Goal: Information Seeking & Learning: Check status

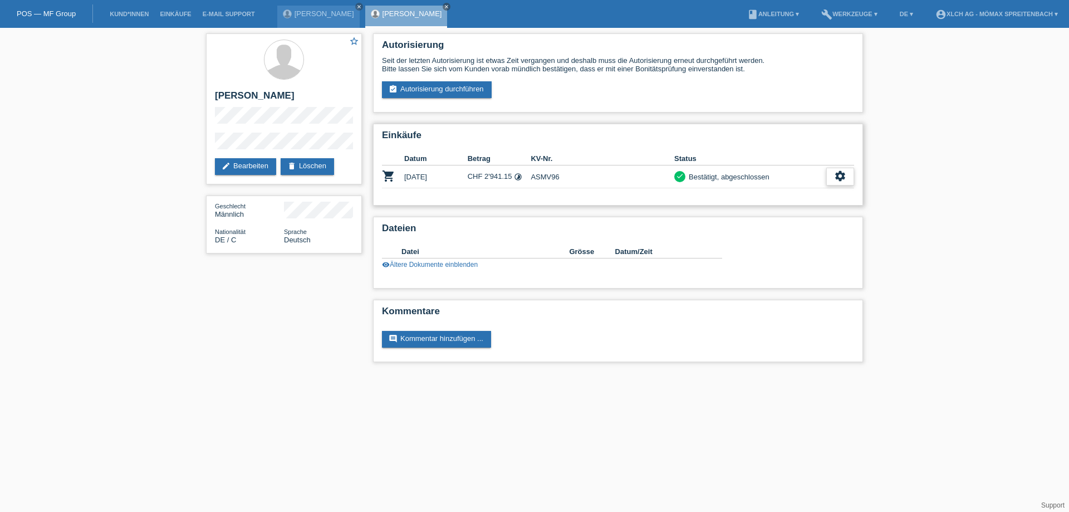
click at [841, 179] on icon "settings" at bounding box center [840, 176] width 12 height 12
click at [830, 198] on div "fullscreen Anzeigen" at bounding box center [798, 194] width 109 height 17
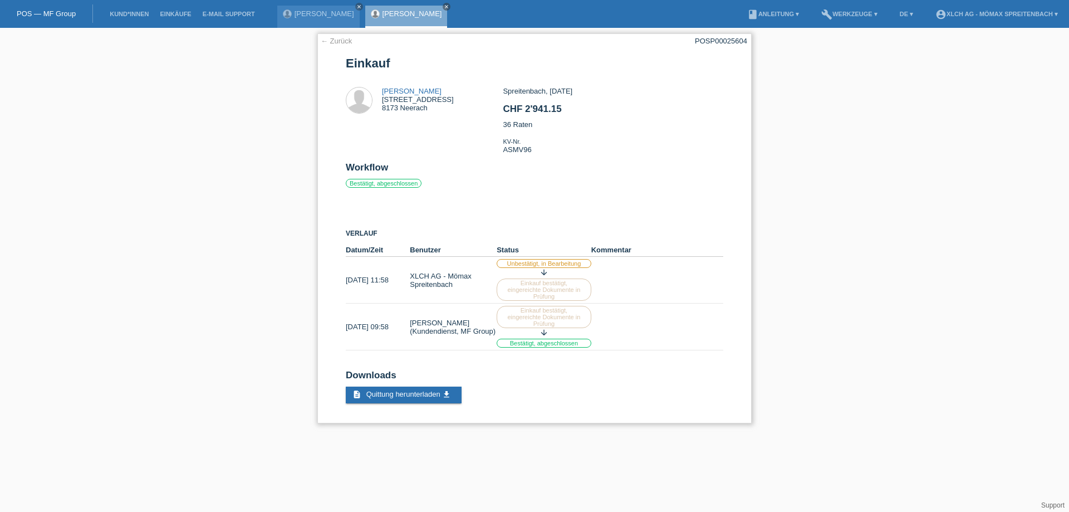
drag, startPoint x: 695, startPoint y: 45, endPoint x: 751, endPoint y: 43, distance: 56.2
click at [751, 43] on div "← Zurück POSP00025604 Einkauf Daniel Tischler Langgrabenhof 2 8173 Neerach CHF …" at bounding box center [534, 228] width 434 height 390
copy div "POSP00025604"
click at [409, 87] on link "[PERSON_NAME]" at bounding box center [412, 91] width 60 height 8
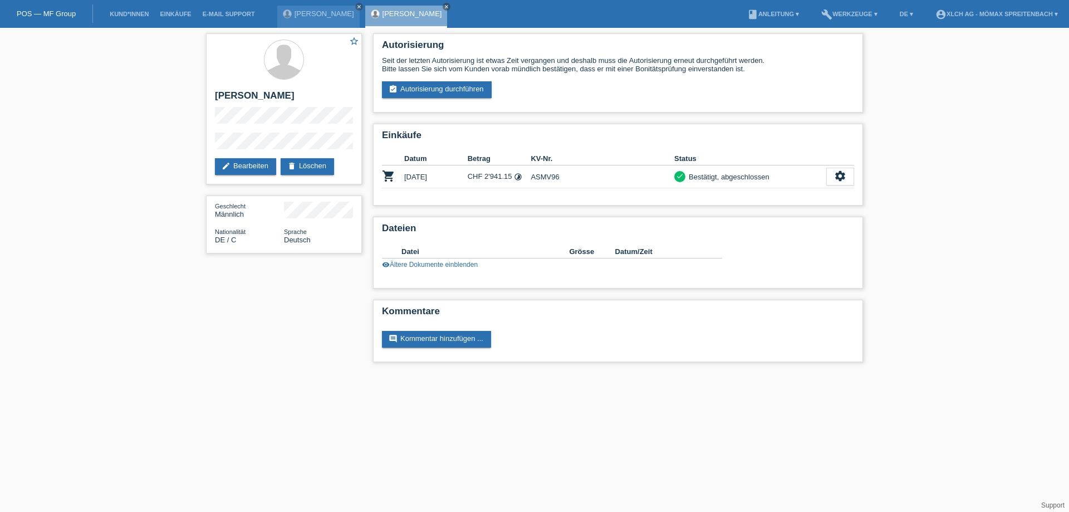
click at [183, 8] on li "Einkäufe" at bounding box center [175, 14] width 42 height 28
click at [188, 14] on link "Einkäufe" at bounding box center [175, 14] width 42 height 7
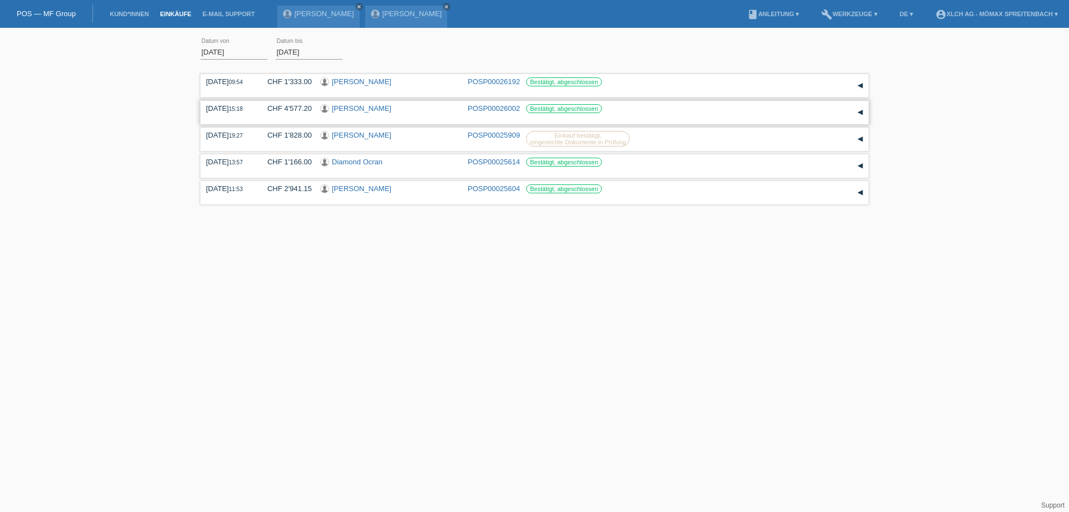
click at [355, 108] on link "Emilio Brkic" at bounding box center [362, 108] width 60 height 8
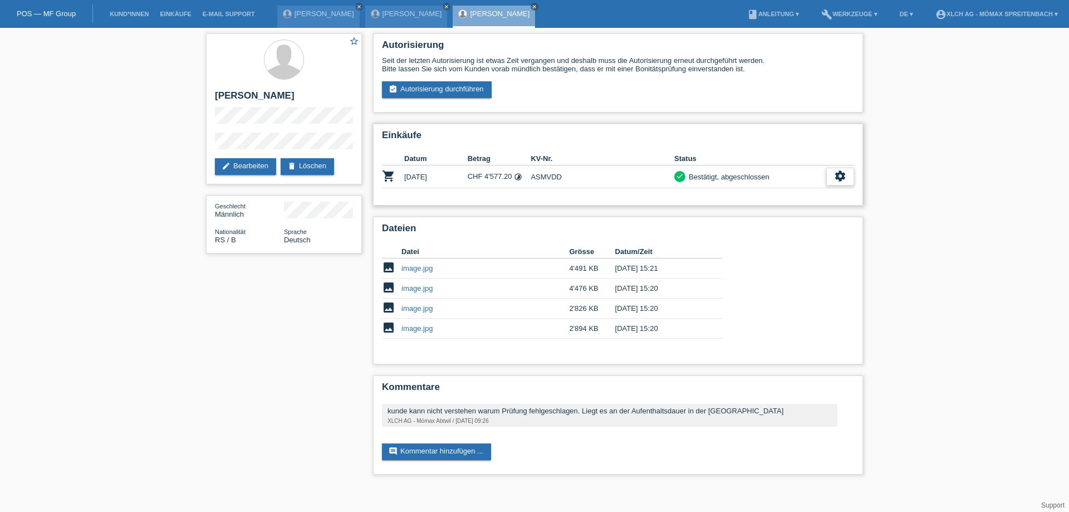
click at [840, 178] on icon "settings" at bounding box center [840, 176] width 12 height 12
click at [836, 193] on div "fullscreen Anzeigen" at bounding box center [798, 194] width 109 height 17
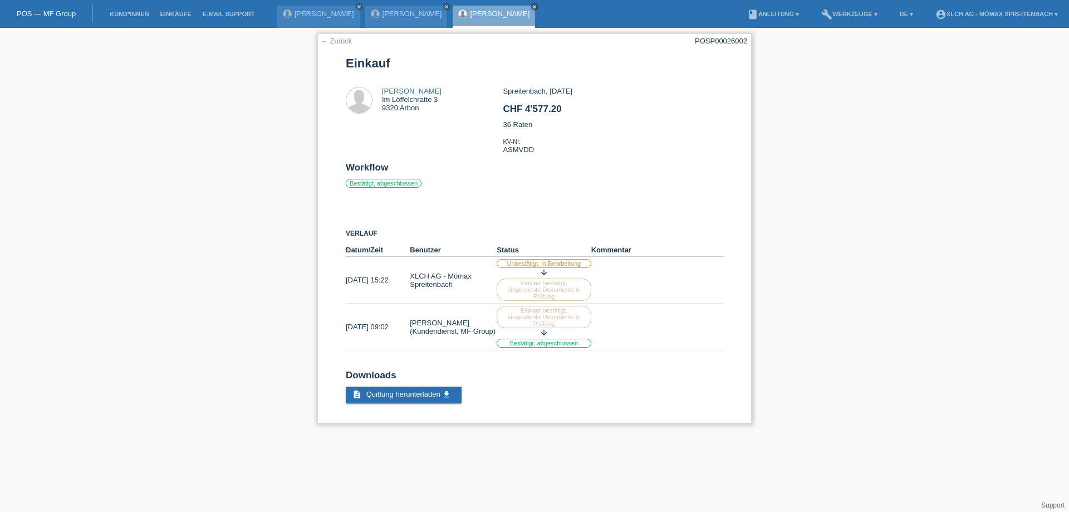
click at [697, 40] on div "POSP00026002" at bounding box center [721, 41] width 52 height 8
copy div "POSP00026002"
click at [395, 89] on link "[PERSON_NAME]" at bounding box center [412, 91] width 60 height 8
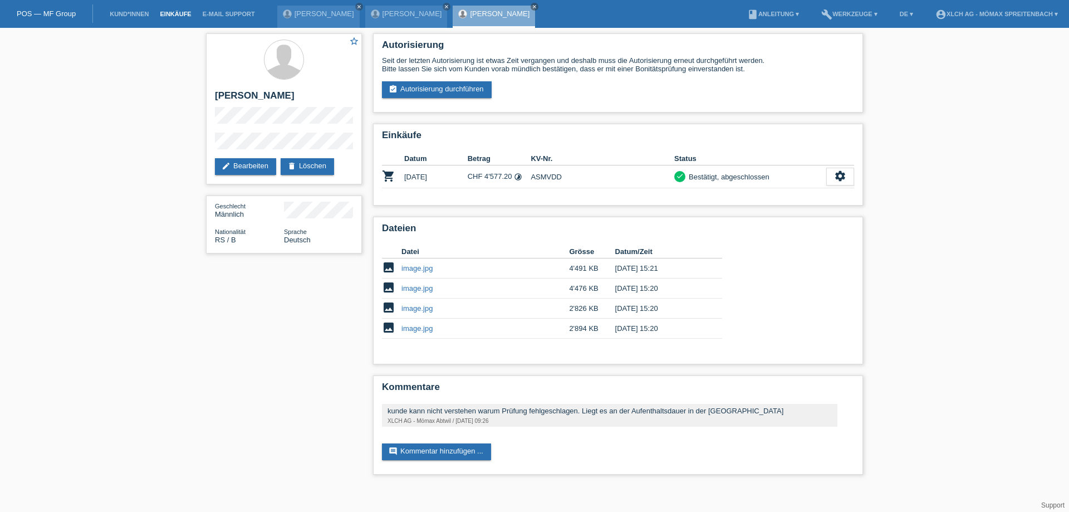
click at [184, 13] on link "Einkäufe" at bounding box center [175, 14] width 42 height 7
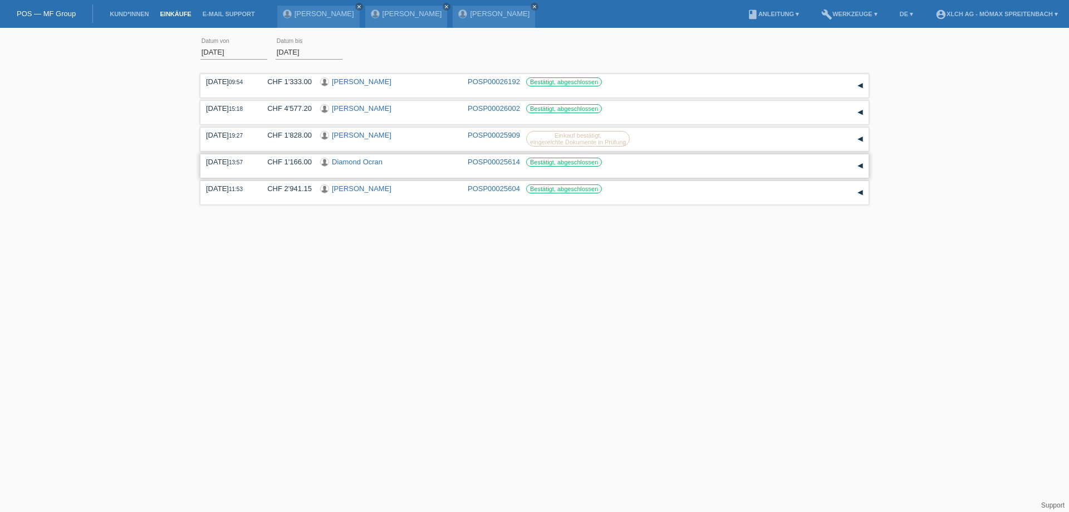
click at [373, 165] on link "Diamond Ocran" at bounding box center [357, 162] width 51 height 8
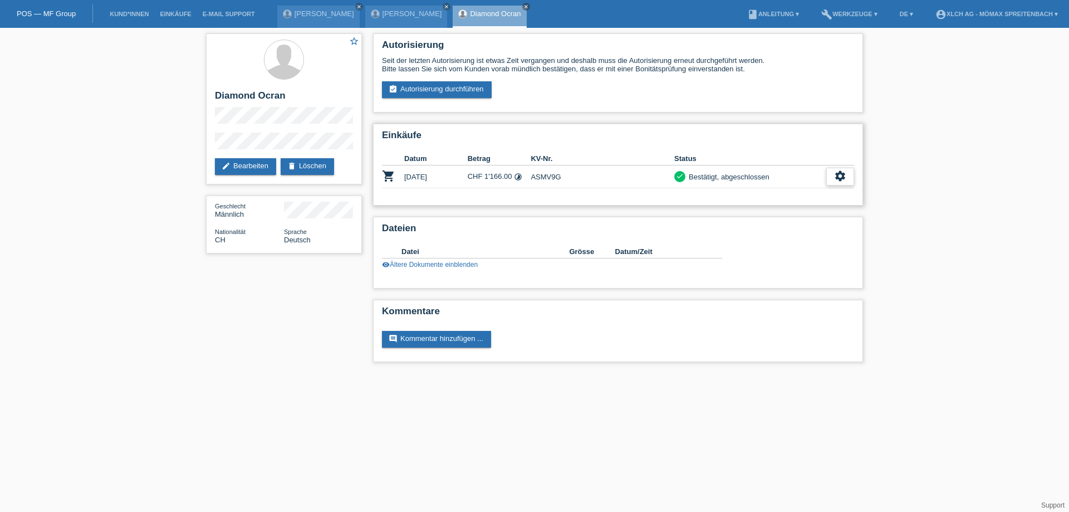
click at [838, 173] on icon "settings" at bounding box center [840, 176] width 12 height 12
click at [766, 190] on span "Anzeigen" at bounding box center [776, 193] width 33 height 13
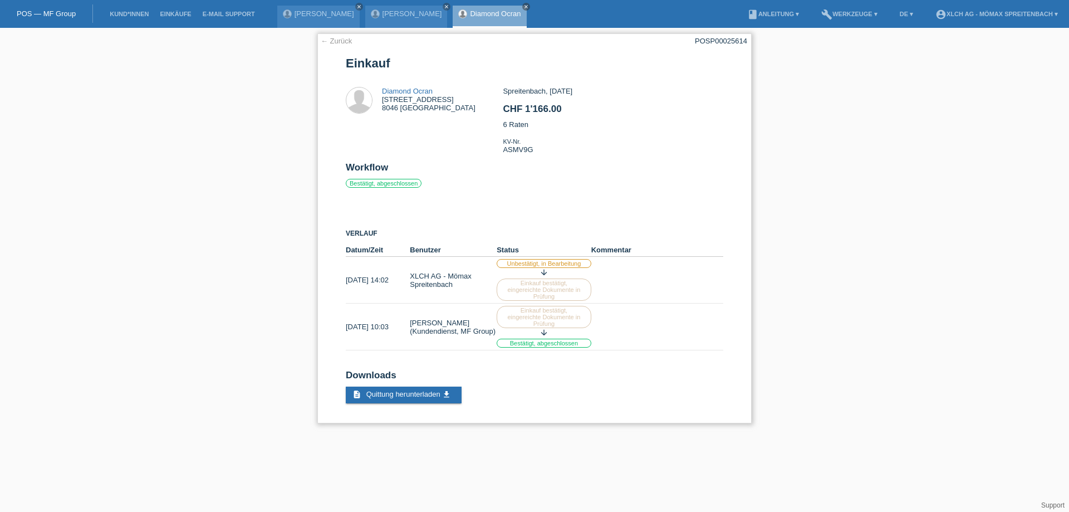
click at [347, 43] on link "← Zurück" at bounding box center [336, 41] width 31 height 8
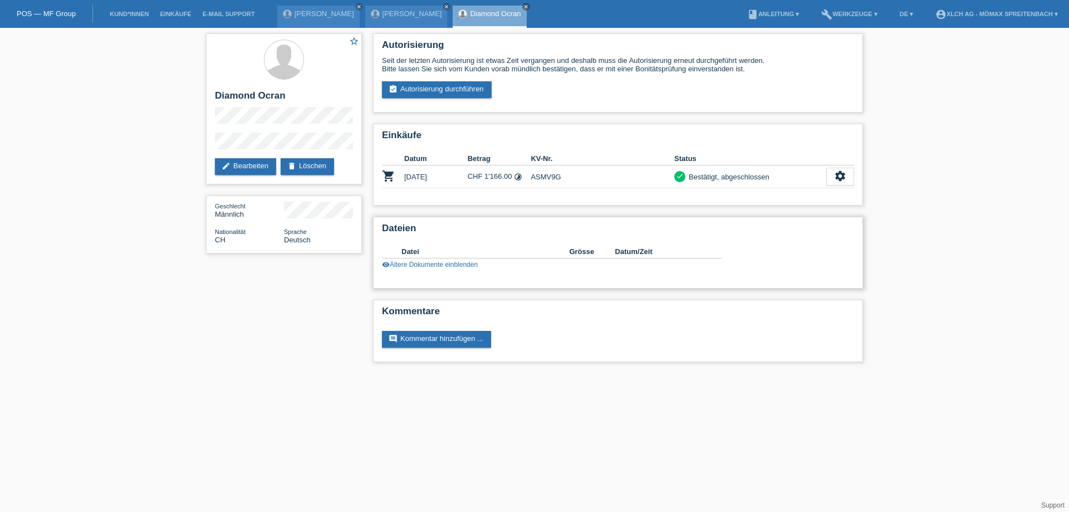
click at [437, 266] on link "visibility Ältere Dokumente einblenden" at bounding box center [430, 265] width 96 height 8
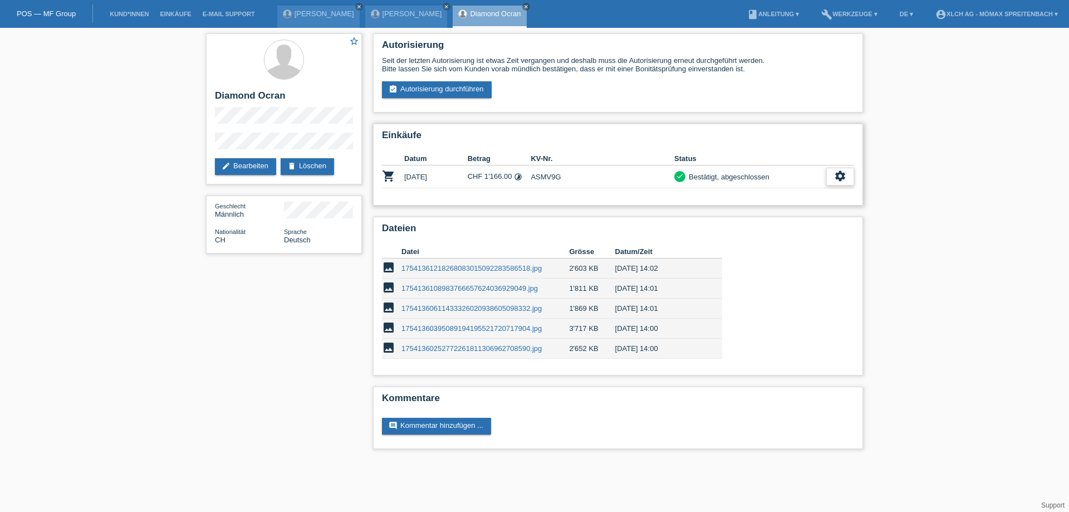
click at [845, 177] on icon "settings" at bounding box center [840, 176] width 12 height 12
click at [795, 195] on div "fullscreen Anzeigen" at bounding box center [798, 194] width 109 height 17
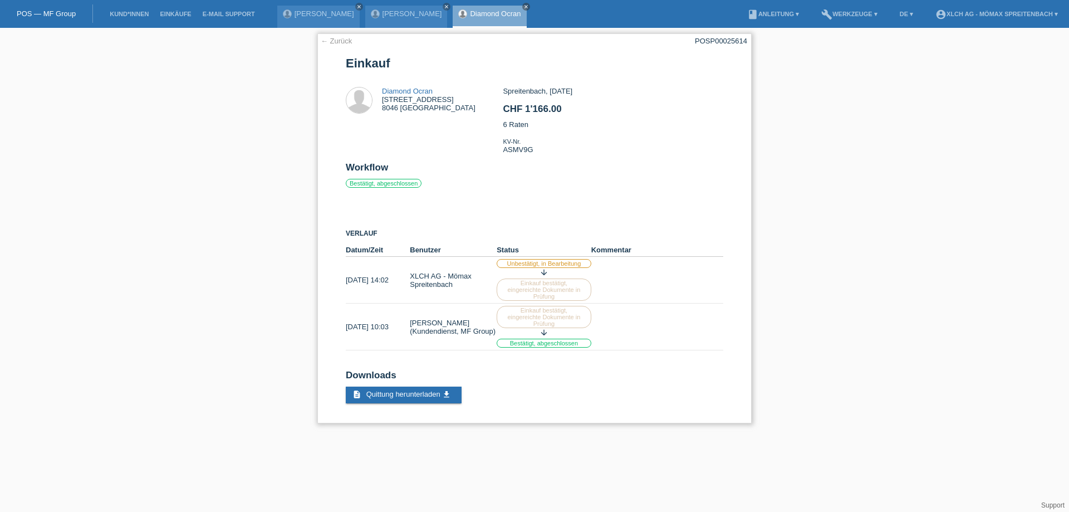
click at [700, 46] on div "← Zurück POSP00025614 Einkauf Diamond Ocran Hungerbergstrasse 5 8046 Zürich CHF…" at bounding box center [534, 228] width 434 height 390
click at [699, 41] on div "POSP00025614" at bounding box center [721, 41] width 52 height 8
copy div "POSP00025614"
click at [423, 92] on link "Diamond Ocran" at bounding box center [407, 91] width 51 height 8
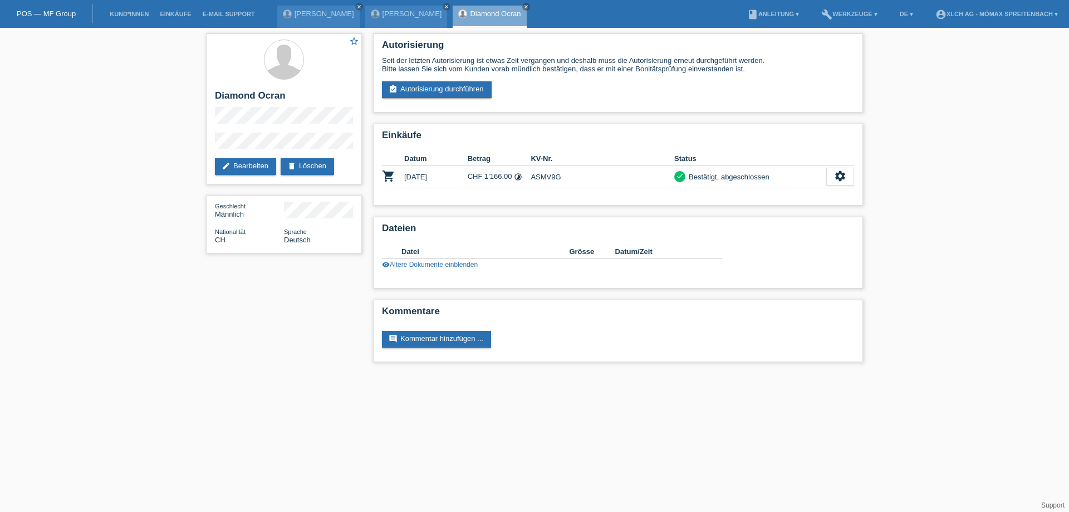
click at [188, 17] on li "Einkäufe" at bounding box center [175, 14] width 42 height 28
click at [177, 8] on li "Einkäufe" at bounding box center [175, 14] width 42 height 28
click at [178, 14] on link "Einkäufe" at bounding box center [175, 14] width 42 height 7
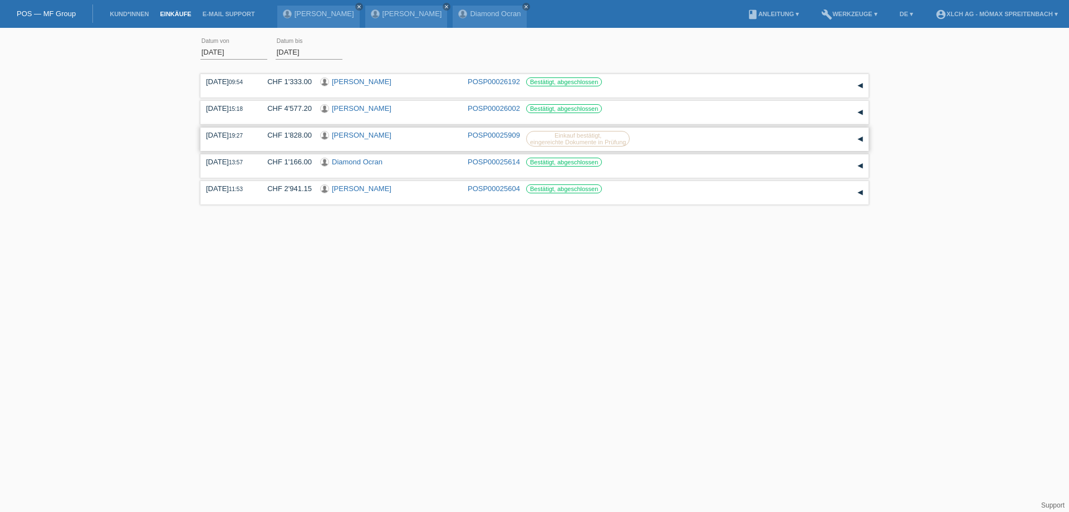
click at [341, 135] on link "Dautoski Nenad" at bounding box center [362, 135] width 60 height 8
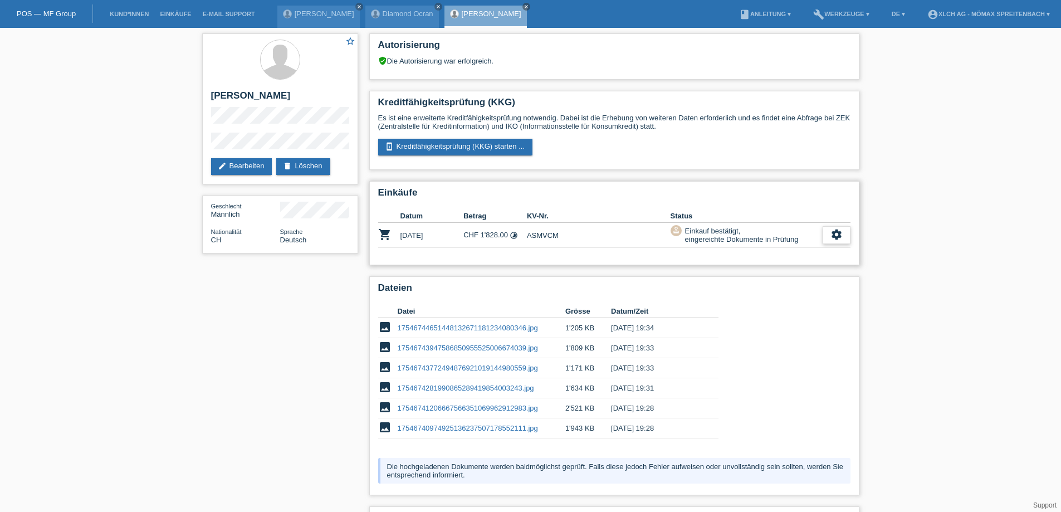
click at [845, 231] on div "settings" at bounding box center [836, 235] width 28 height 18
click at [771, 257] on div "fullscreen Anzeigen" at bounding box center [779, 252] width 141 height 17
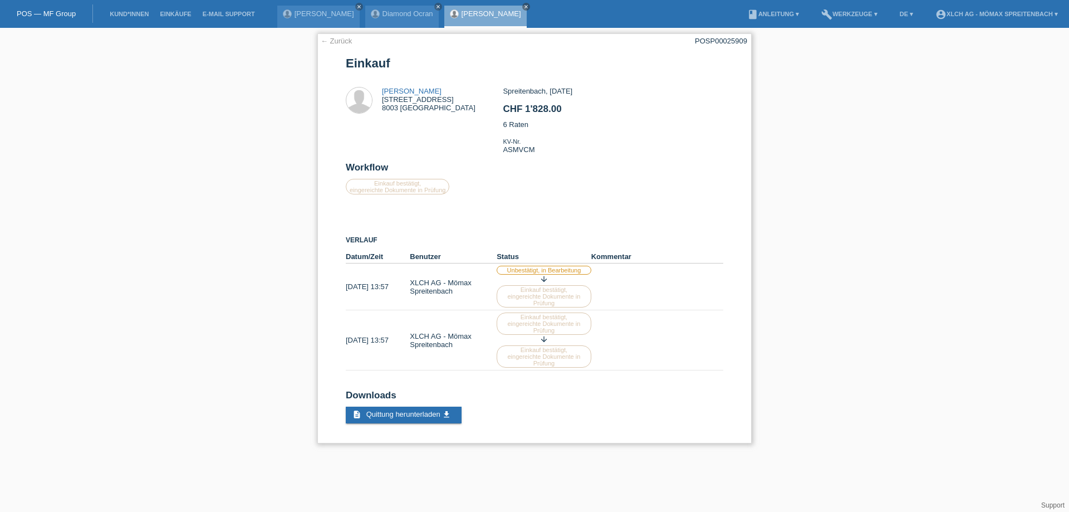
click at [348, 39] on link "← Zurück" at bounding box center [336, 41] width 31 height 8
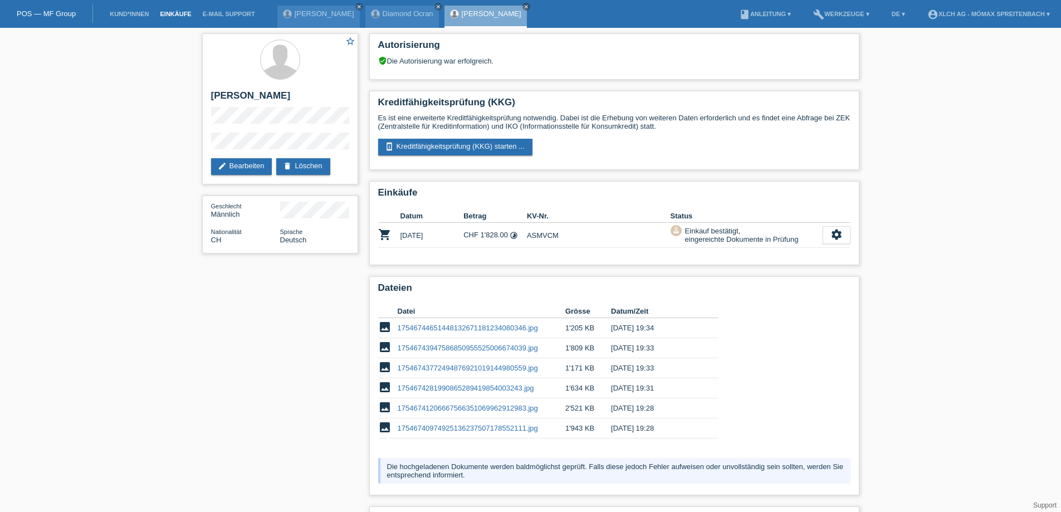
click at [182, 14] on link "Einkäufe" at bounding box center [175, 14] width 42 height 7
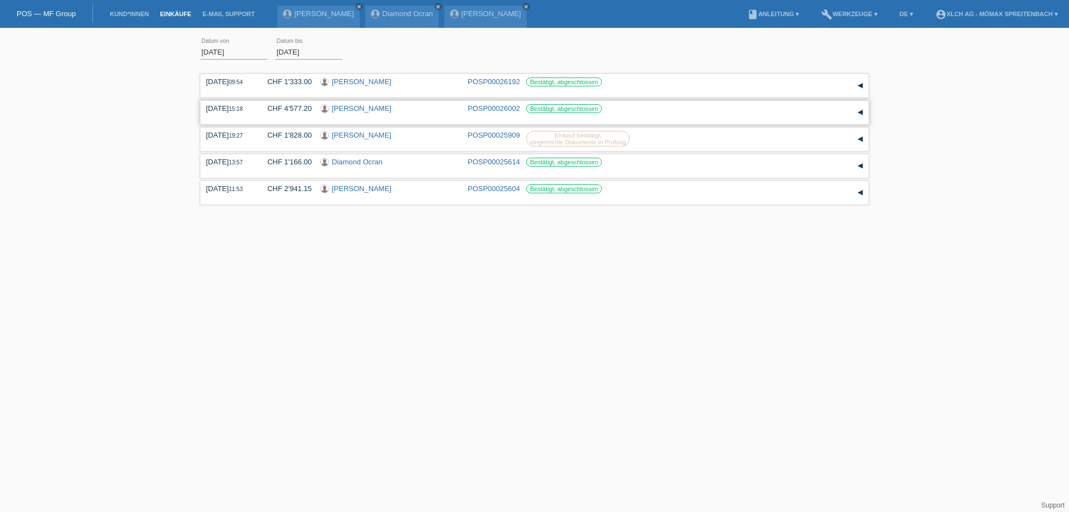
click at [359, 106] on link "[PERSON_NAME]" at bounding box center [362, 108] width 60 height 8
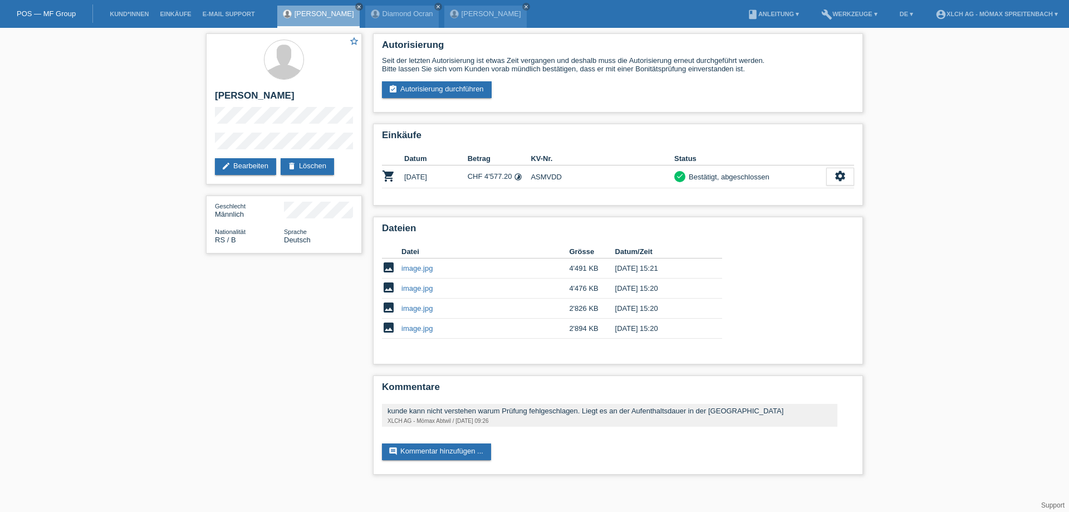
click at [168, 9] on li "Einkäufe" at bounding box center [175, 14] width 42 height 28
click at [166, 17] on link "Einkäufe" at bounding box center [175, 14] width 42 height 7
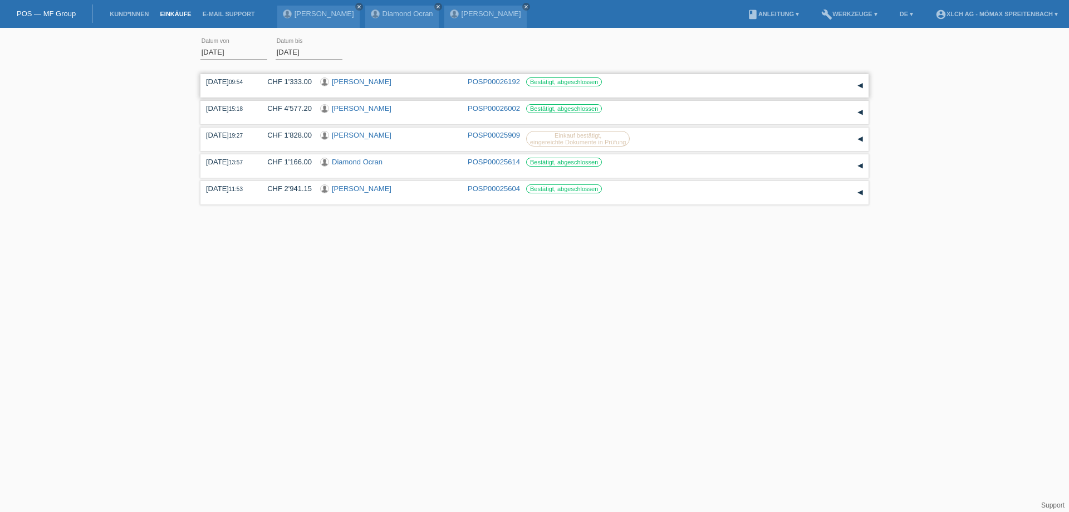
click at [349, 81] on link "Dario Baräo Pereira" at bounding box center [362, 81] width 60 height 8
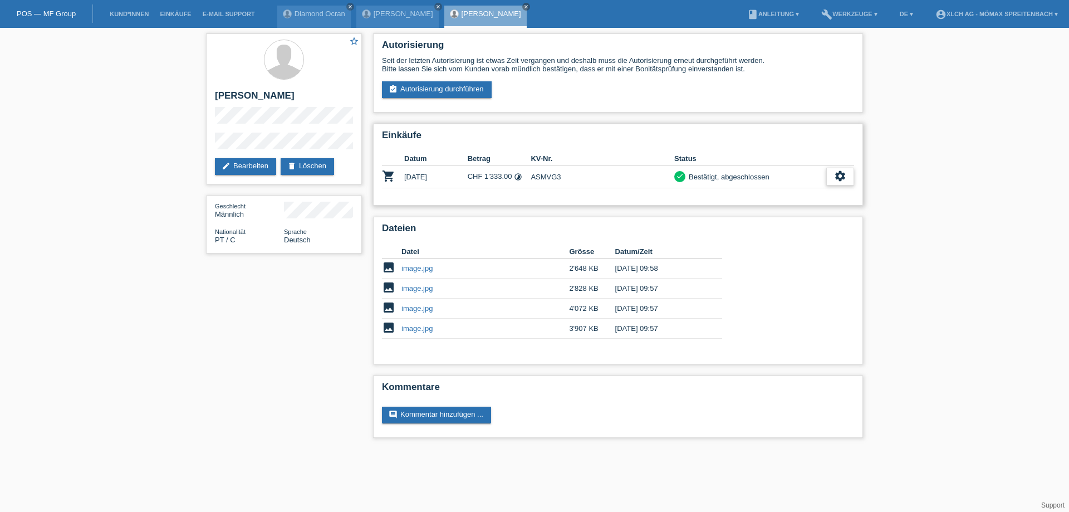
click at [830, 178] on div "settings" at bounding box center [840, 177] width 28 height 18
click at [811, 196] on div "fullscreen Anzeigen" at bounding box center [798, 194] width 109 height 17
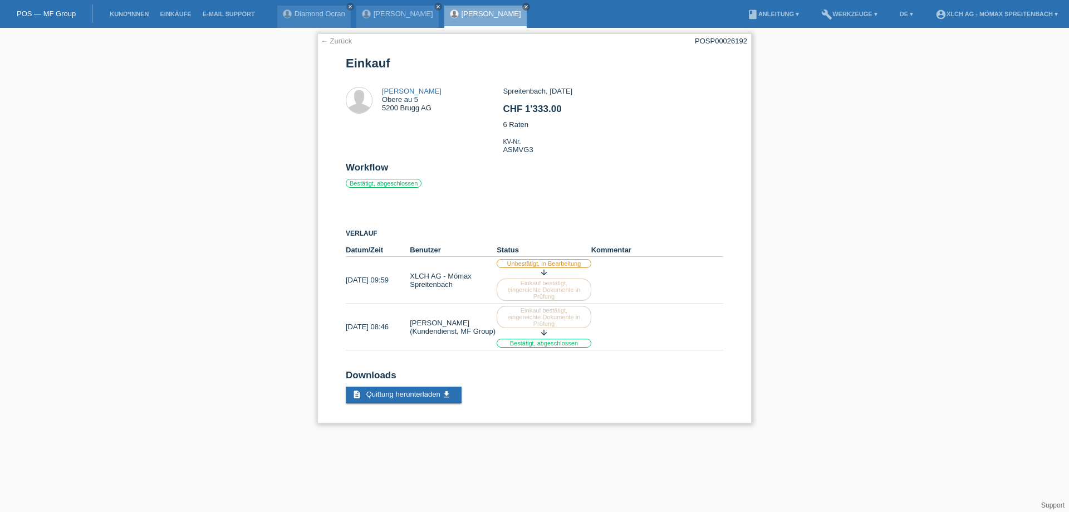
click at [715, 40] on div "POSP00026192" at bounding box center [721, 41] width 52 height 8
copy div "POSP00026192"
click at [161, 9] on li "Einkäufe" at bounding box center [175, 14] width 42 height 28
click at [168, 11] on link "Einkäufe" at bounding box center [175, 14] width 42 height 7
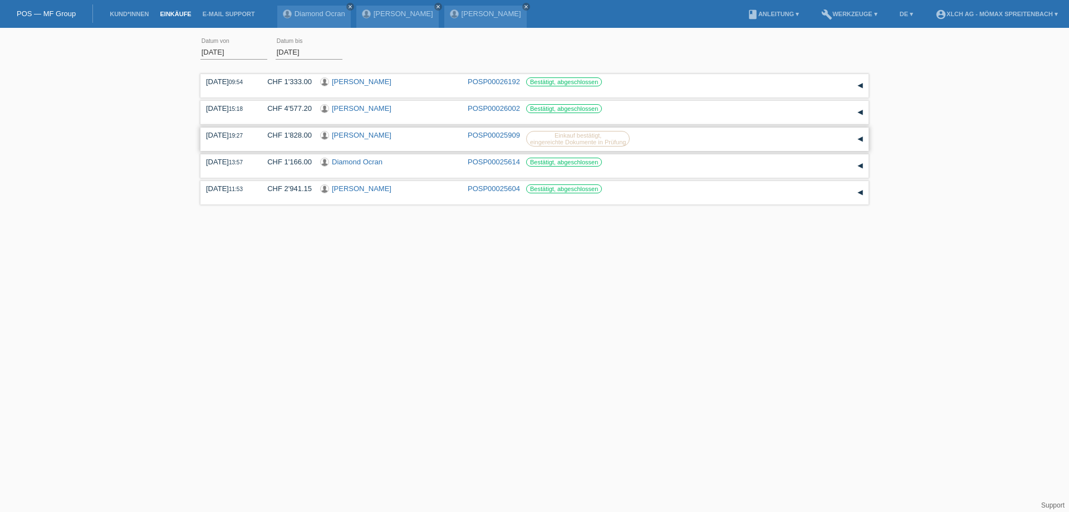
click at [357, 135] on link "[PERSON_NAME]" at bounding box center [362, 135] width 60 height 8
